Goal: Communication & Community: Share content

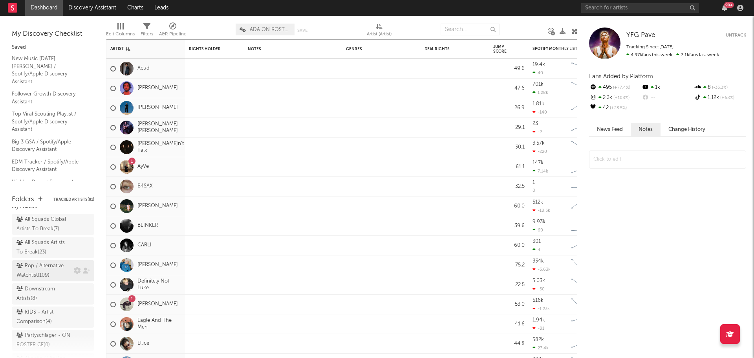
scroll to position [22, 0]
click at [44, 274] on div "Pop / Alternative Watchlist ( 109 )" at bounding box center [44, 270] width 55 height 19
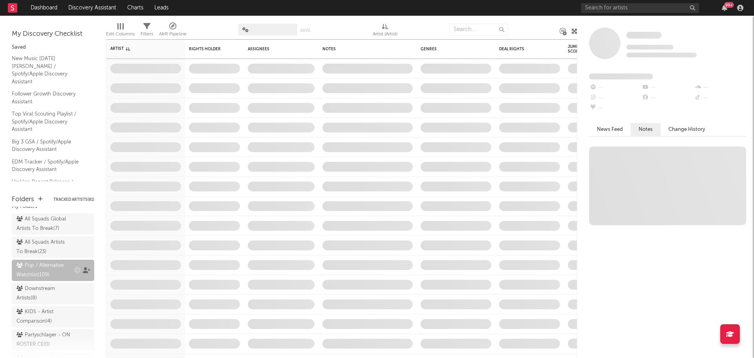
click at [83, 270] on icon at bounding box center [86, 270] width 7 height 6
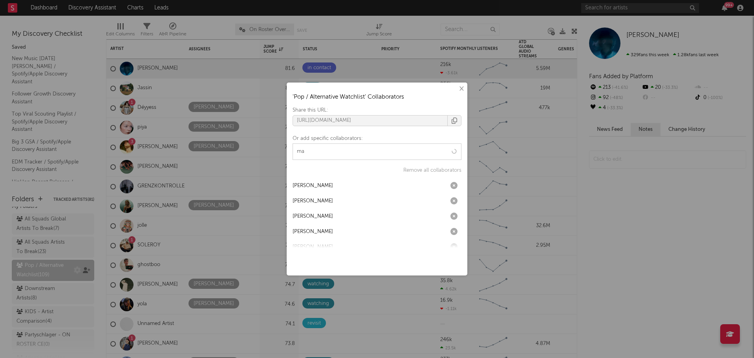
type input "m"
type input "[PERSON_NAME]"
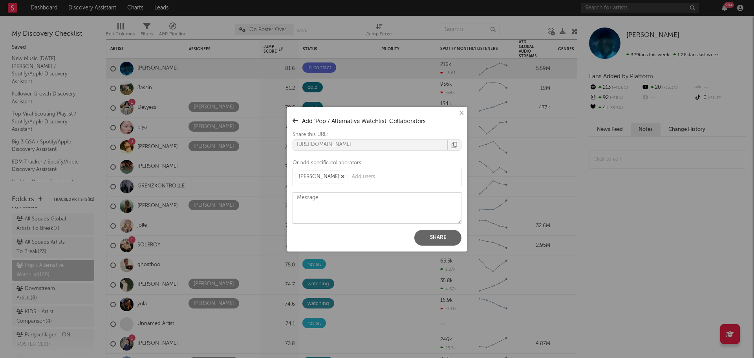
click at [345, 176] on icon "button" at bounding box center [343, 176] width 4 height 5
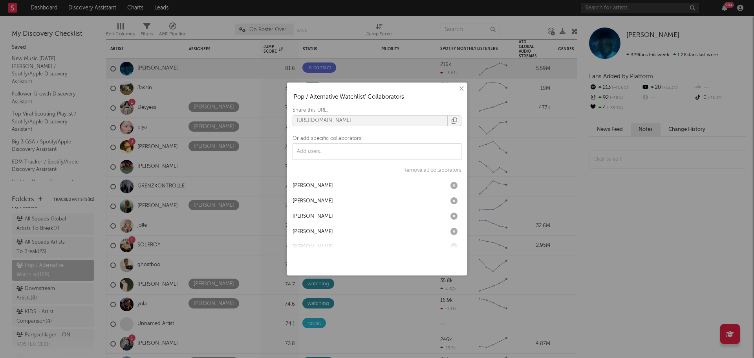
paste input "[PERSON_NAME][EMAIL_ADDRESS][PERSON_NAME][DOMAIN_NAME]"
type input "[PERSON_NAME][EMAIL_ADDRESS][PERSON_NAME][DOMAIN_NAME]"
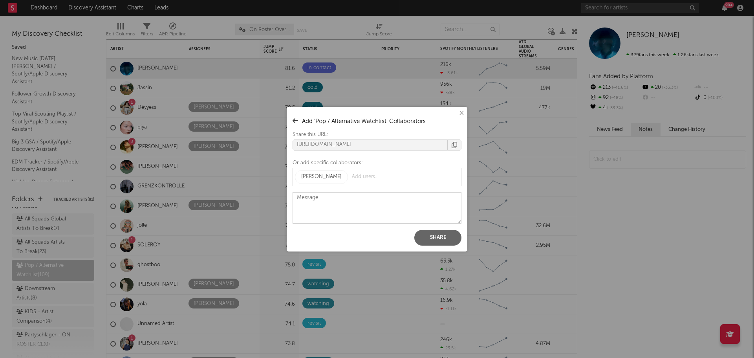
click at [435, 235] on button "Share" at bounding box center [437, 238] width 47 height 16
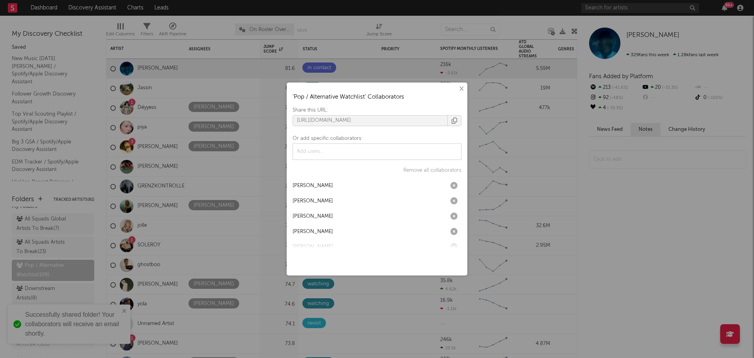
click at [324, 186] on div "[PERSON_NAME]" at bounding box center [313, 185] width 40 height 9
click at [640, 255] on div "× ' Pop / Alternative Watchlist ' Collaborators Share this URL: [URL][DOMAIN_NA…" at bounding box center [377, 179] width 754 height 358
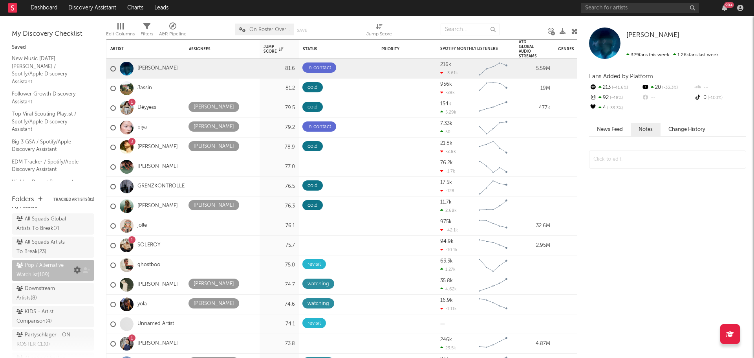
click at [74, 269] on icon at bounding box center [77, 270] width 7 height 7
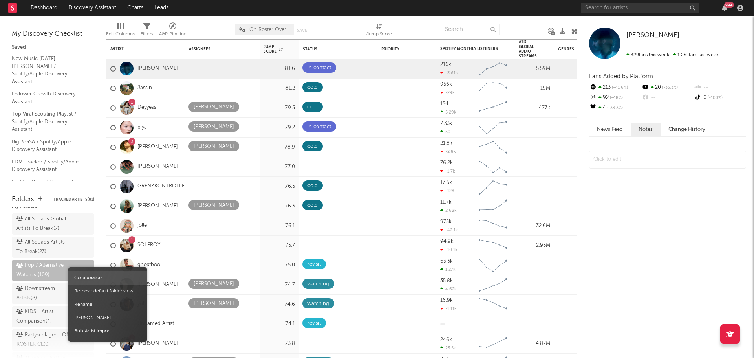
click at [86, 275] on span "Collaborators..." at bounding box center [107, 277] width 79 height 13
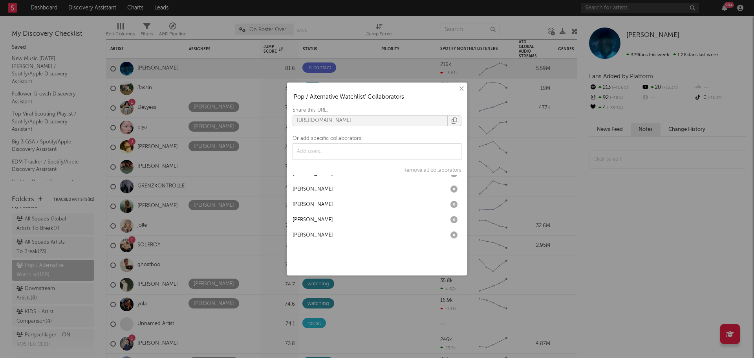
scroll to position [0, 0]
click at [462, 89] on button "×" at bounding box center [461, 88] width 9 height 9
